Goal: Check status: Check status

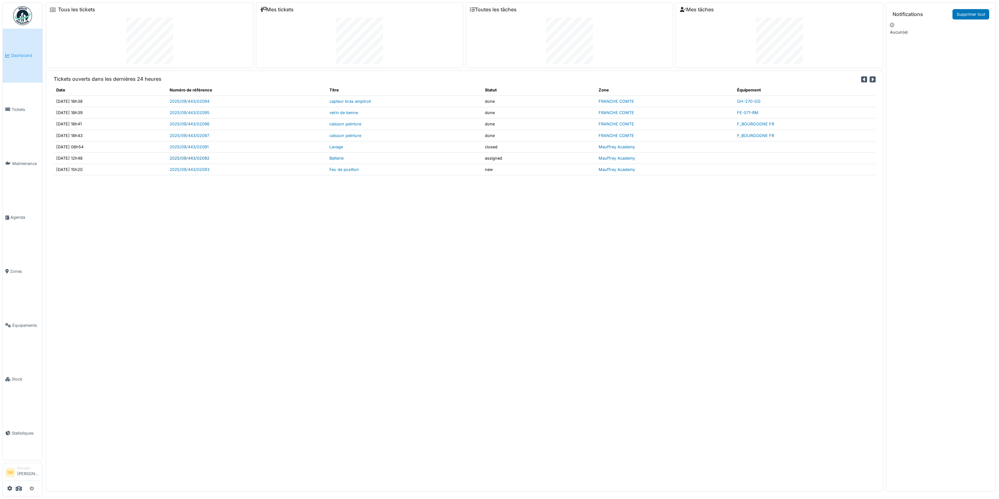
click at [206, 159] on link "2025/09/443/02092" at bounding box center [190, 158] width 40 height 5
click at [206, 170] on link "2025/09/443/02093" at bounding box center [190, 169] width 40 height 5
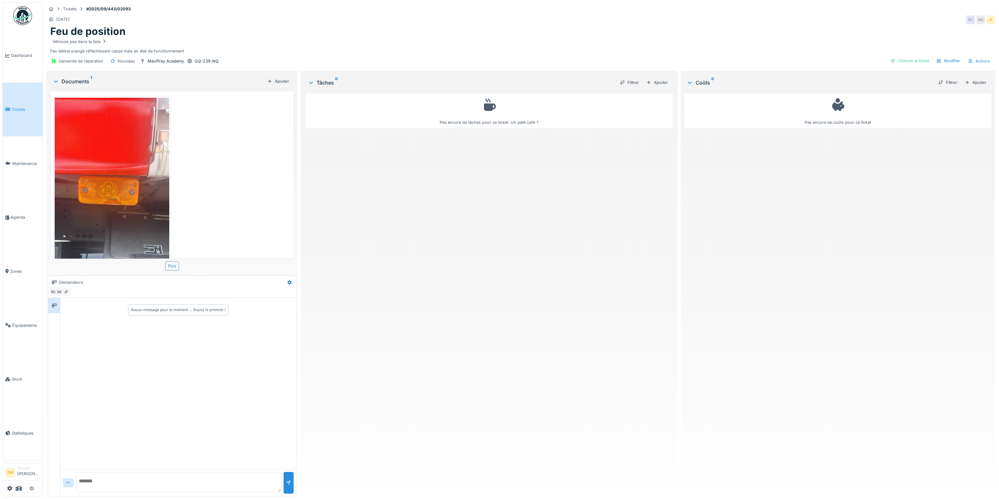
click at [129, 150] on img at bounding box center [112, 222] width 115 height 248
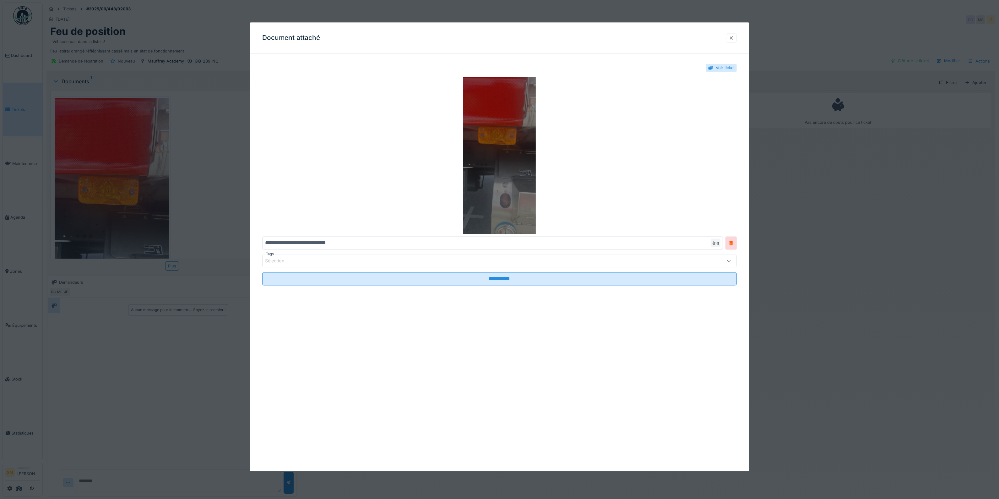
click at [480, 119] on img at bounding box center [499, 155] width 475 height 157
